Goal: Feedback & Contribution: Submit feedback/report problem

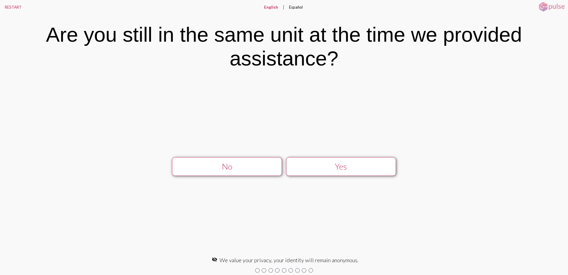
click at [358, 166] on div "Yes" at bounding box center [341, 166] width 98 height 10
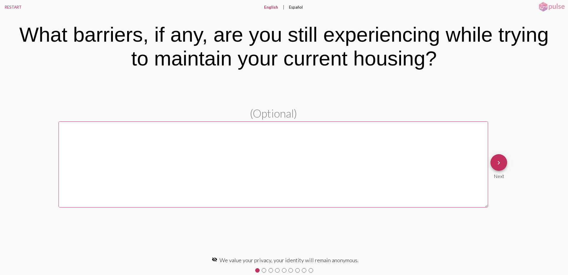
click at [358, 166] on textarea at bounding box center [274, 164] width 430 height 86
type textarea "High utility Cost"
click at [500, 167] on span "keyboard_arrow_right" at bounding box center [498, 162] width 7 height 17
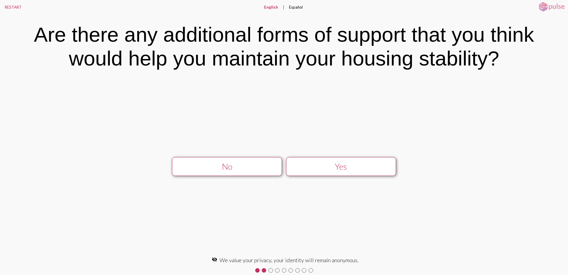
click at [255, 167] on div "No" at bounding box center [227, 166] width 98 height 10
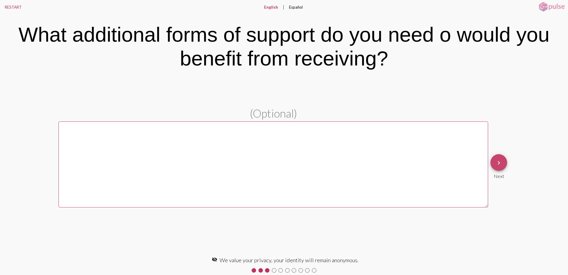
click at [494, 160] on button "keyboard_arrow_right" at bounding box center [499, 162] width 17 height 17
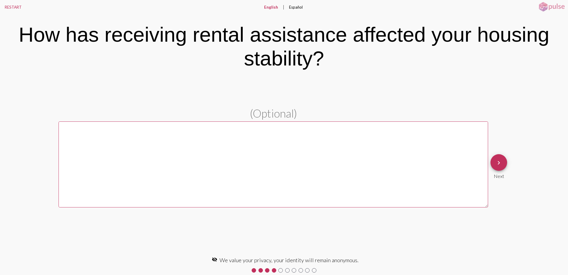
click at [306, 167] on textarea at bounding box center [274, 164] width 430 height 86
click at [96, 127] on textarea "It helped to sustain my housing greatly." at bounding box center [274, 164] width 430 height 86
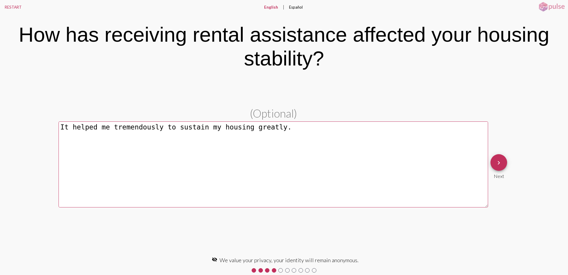
click at [201, 162] on textarea "It helped me tremendously to sustain my housing greatly." at bounding box center [274, 164] width 430 height 86
click at [110, 129] on textarea "It helped me tremendously to sustain my housing greatly." at bounding box center [274, 164] width 430 height 86
click at [228, 182] on textarea "It helped tremendously to sustain my housing greatly." at bounding box center [274, 164] width 430 height 86
type textarea "It helped tremendously to sustain my housing."
click at [501, 167] on span "keyboard_arrow_right" at bounding box center [498, 162] width 7 height 17
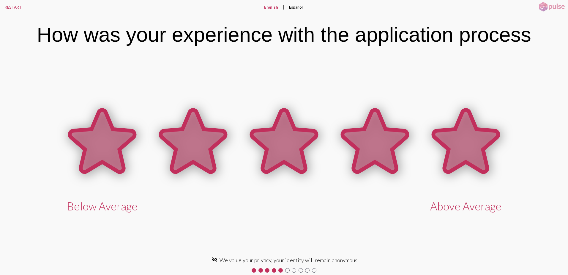
click at [479, 152] on icon at bounding box center [466, 141] width 65 height 62
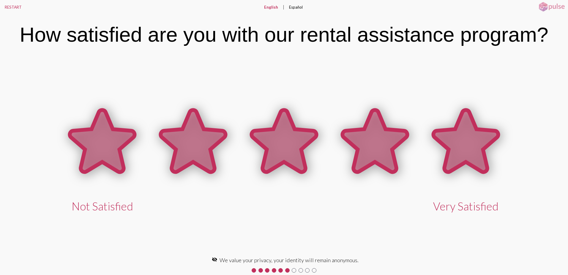
click at [479, 152] on icon at bounding box center [466, 141] width 65 height 62
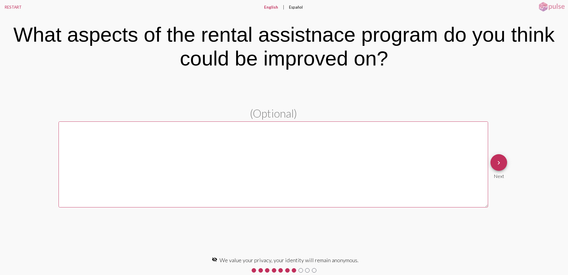
click at [496, 165] on mat-icon "keyboard_arrow_right" at bounding box center [498, 162] width 7 height 7
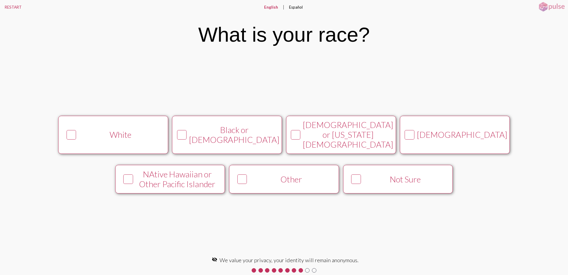
click at [299, 136] on icon at bounding box center [296, 134] width 8 height 9
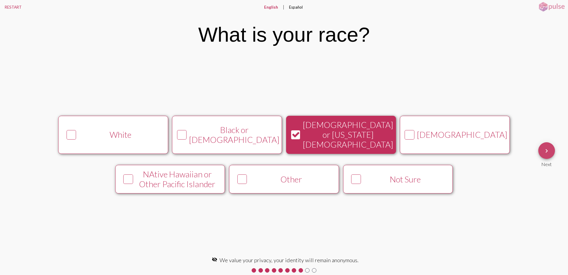
click at [549, 155] on span "keyboard_arrow_right" at bounding box center [546, 150] width 7 height 17
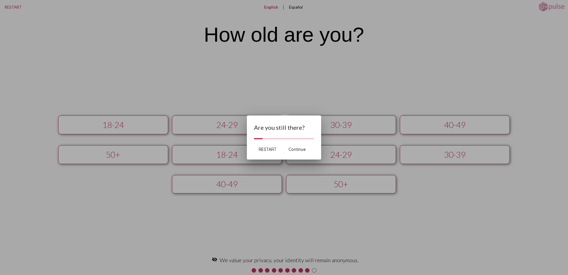
click at [325, 185] on div at bounding box center [284, 137] width 568 height 275
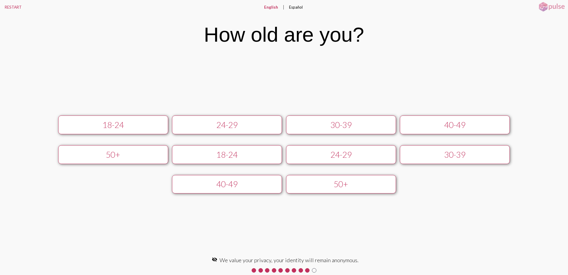
click at [325, 185] on div "50+" at bounding box center [341, 184] width 98 height 10
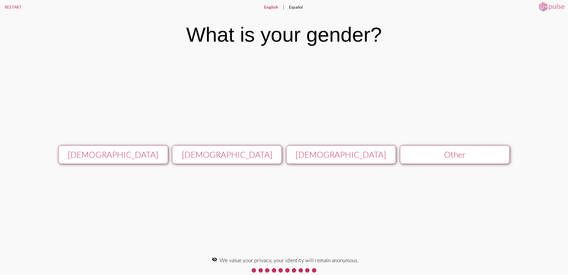
click at [144, 150] on div "[DEMOGRAPHIC_DATA]" at bounding box center [113, 154] width 98 height 10
